Goal: Task Accomplishment & Management: Use online tool/utility

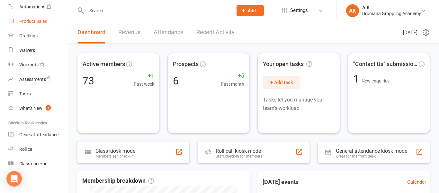
scroll to position [117, 0]
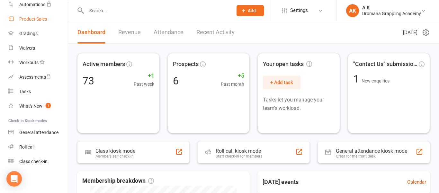
click at [30, 133] on div "General attendance" at bounding box center [38, 132] width 39 height 5
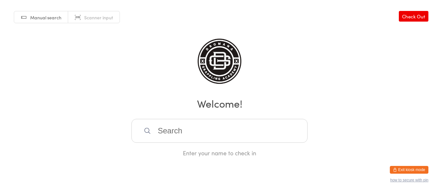
click at [96, 14] on span "Scanner input" at bounding box center [98, 17] width 29 height 6
type input "1000000020"
